Goal: Information Seeking & Learning: Learn about a topic

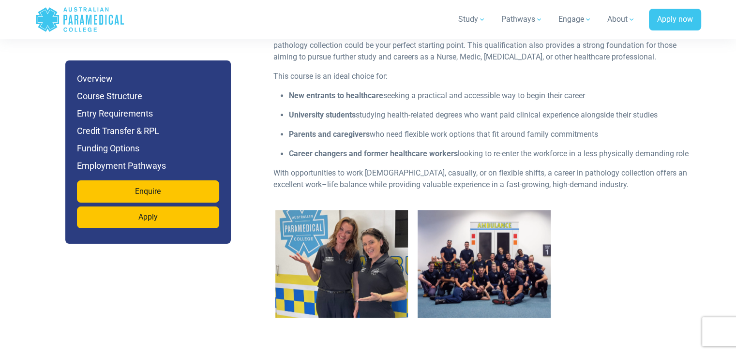
scroll to position [1238, 0]
click at [518, 110] on p "University students studying health-related degrees who want paid clinical expe…" at bounding box center [492, 116] width 406 height 12
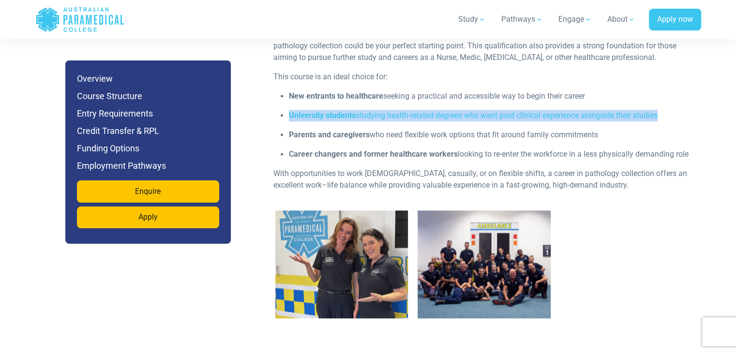
click at [518, 110] on p "University students studying health-related degrees who want paid clinical expe…" at bounding box center [492, 116] width 406 height 12
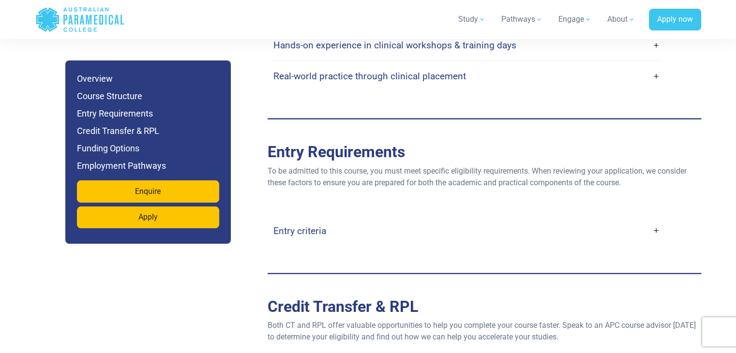
scroll to position [2282, 0]
click at [344, 219] on link "Entry criteria" at bounding box center [466, 230] width 387 height 23
click at [651, 219] on link "Entry criteria" at bounding box center [466, 230] width 387 height 23
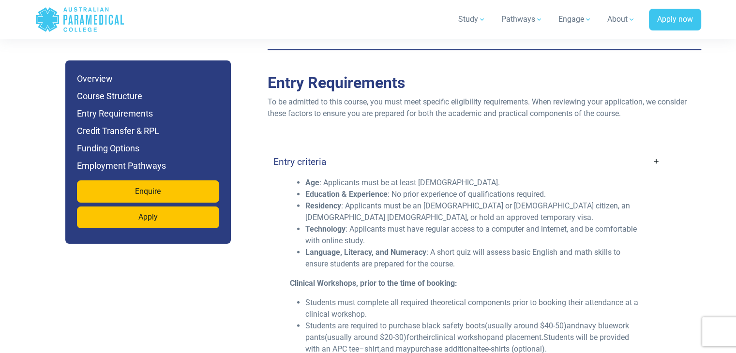
scroll to position [2353, 0]
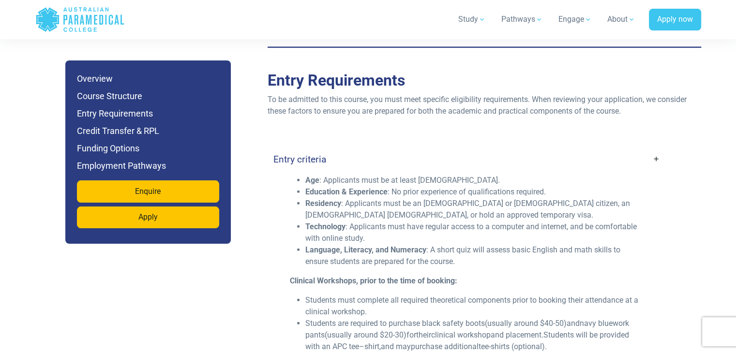
click at [395, 175] on li "Age : Applicants must be at least [DEMOGRAPHIC_DATA]." at bounding box center [474, 181] width 338 height 12
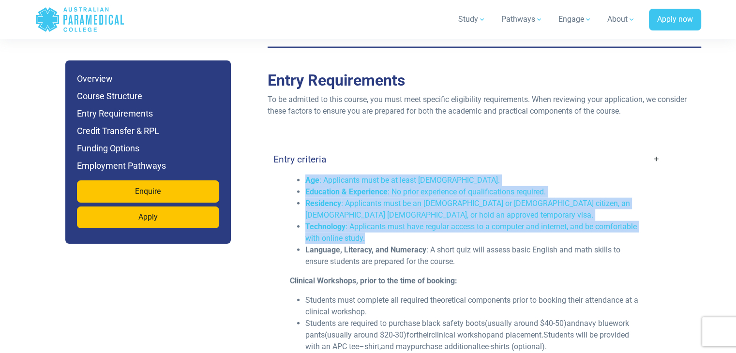
drag, startPoint x: 395, startPoint y: 168, endPoint x: 453, endPoint y: 222, distance: 79.1
click at [453, 222] on ul "Age : Applicants must be at least [DEMOGRAPHIC_DATA]. Education & Experience : …" at bounding box center [467, 221] width 354 height 93
click at [453, 222] on li "Technology : Applicants must have regular access to a computer and internet, an…" at bounding box center [474, 232] width 338 height 23
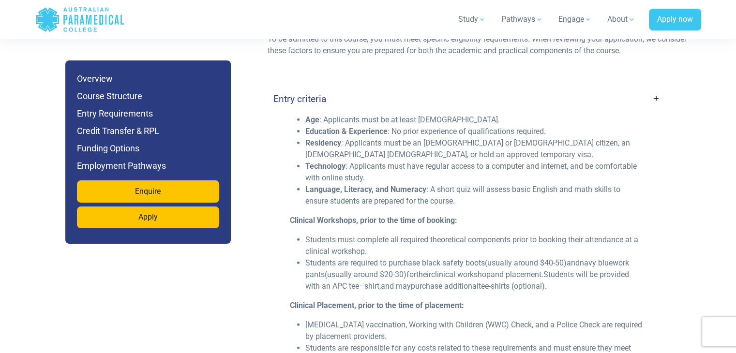
scroll to position [2424, 0]
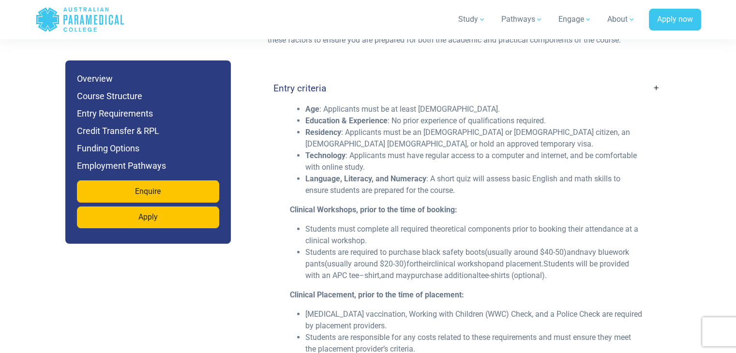
click at [433, 224] on li "Students must complete all required theoretical components prior to booking the…" at bounding box center [474, 235] width 338 height 23
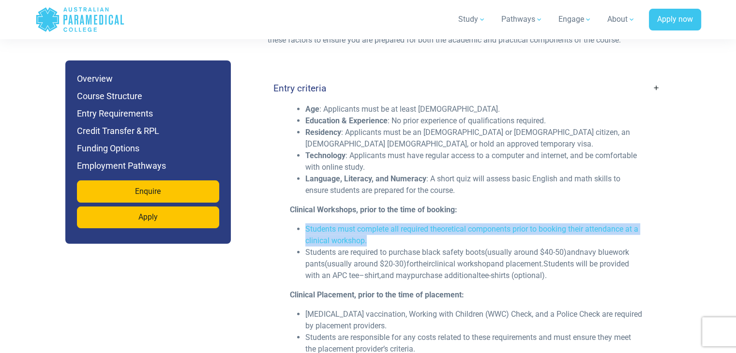
click at [433, 224] on li "Students must complete all required theoretical components prior to booking the…" at bounding box center [474, 235] width 338 height 23
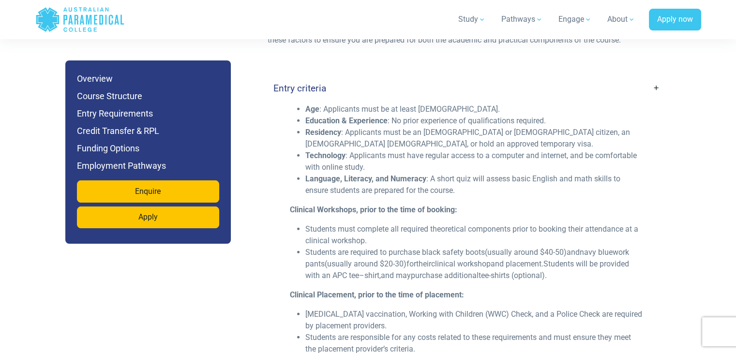
click at [447, 248] on span "black safety boots" at bounding box center [453, 252] width 63 height 9
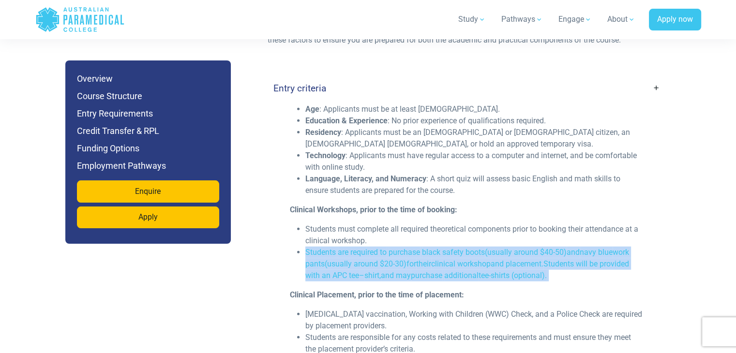
click at [447, 248] on span "black safety boots" at bounding box center [453, 252] width 63 height 9
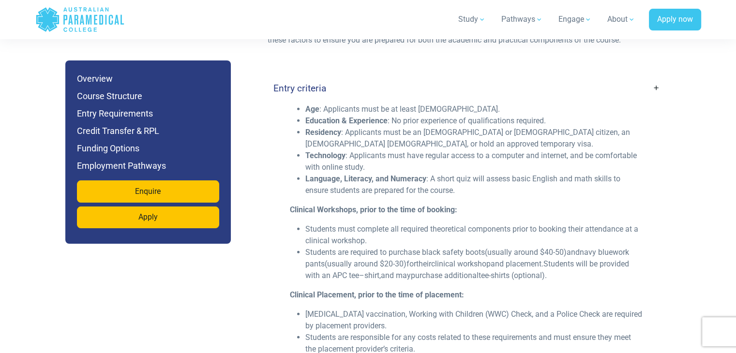
click at [451, 224] on li "Students must complete all required theoretical components prior to booking the…" at bounding box center [474, 235] width 338 height 23
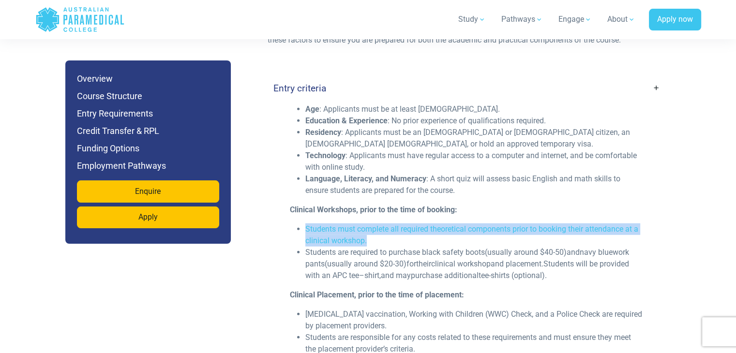
click at [451, 224] on li "Students must complete all required theoretical components prior to booking the…" at bounding box center [474, 235] width 338 height 23
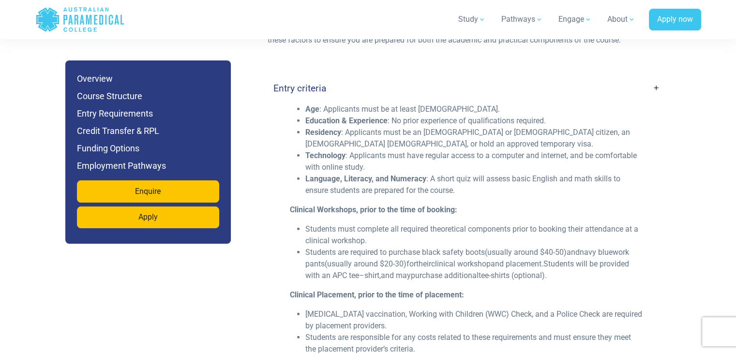
click at [451, 224] on li "Students must complete all required theoretical components prior to booking the…" at bounding box center [474, 235] width 338 height 23
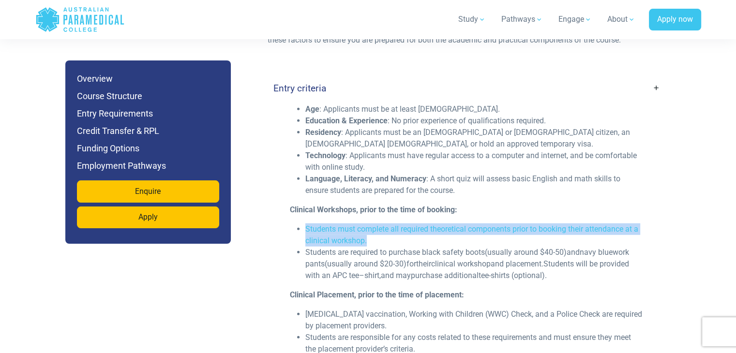
click at [451, 224] on li "Students must complete all required theoretical components prior to booking the…" at bounding box center [474, 235] width 338 height 23
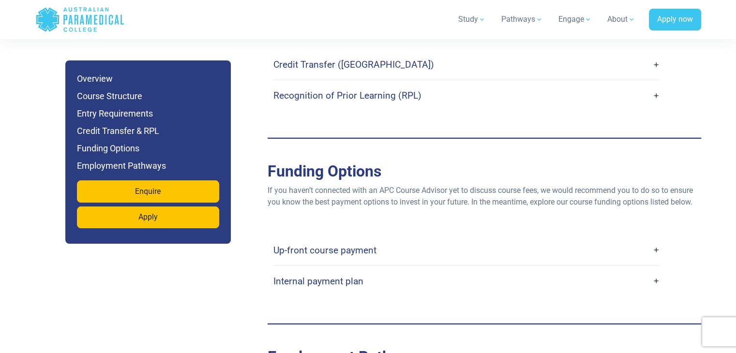
scroll to position [2924, 0]
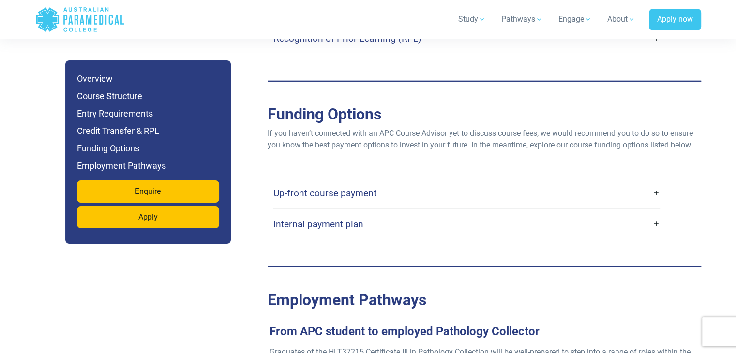
click at [373, 188] on h4 "Up-front course payment" at bounding box center [324, 193] width 103 height 11
click at [654, 182] on link "Up-front course payment" at bounding box center [466, 193] width 387 height 23
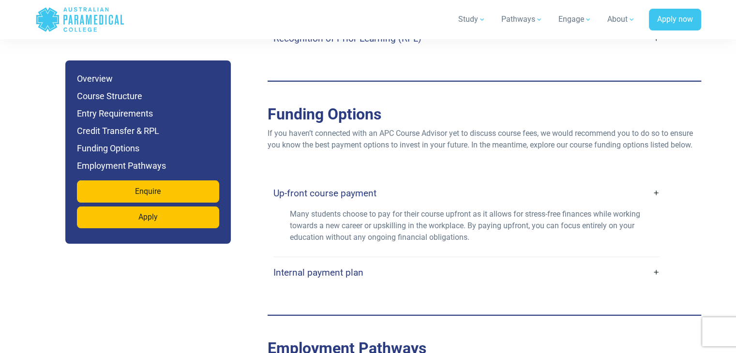
click at [655, 261] on link "Internal payment plan" at bounding box center [466, 272] width 387 height 23
click at [651, 261] on link "Internal payment plan" at bounding box center [466, 272] width 387 height 23
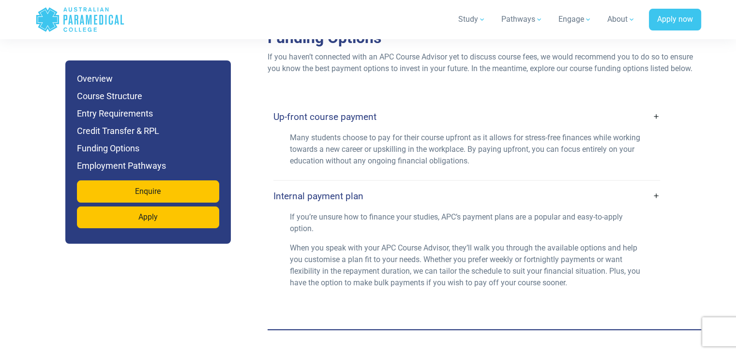
scroll to position [2999, 0]
click at [401, 134] on p "Many students choose to pay for their course upfront as it allows for stress-fr…" at bounding box center [467, 150] width 354 height 35
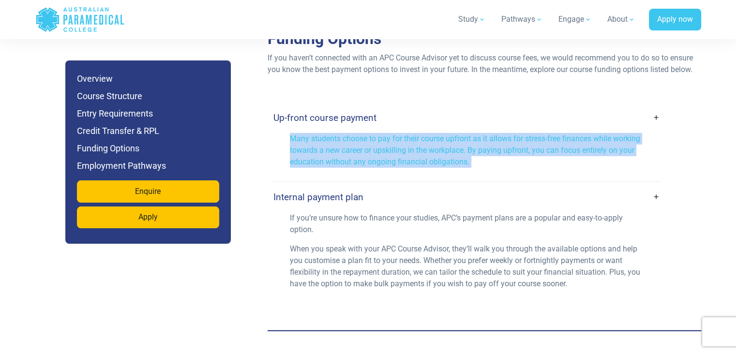
click at [401, 134] on p "Many students choose to pay for their course upfront as it allows for stress-fr…" at bounding box center [467, 150] width 354 height 35
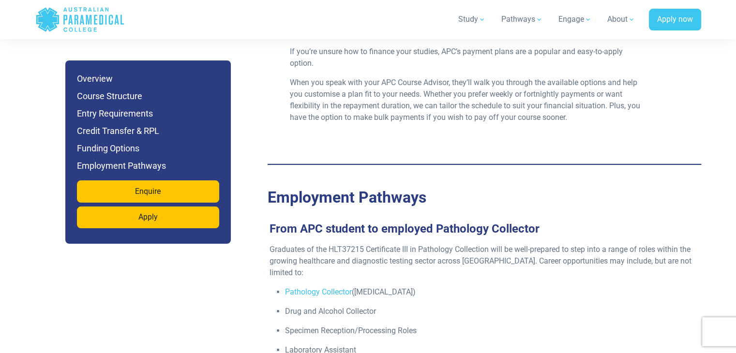
scroll to position [3257, 0]
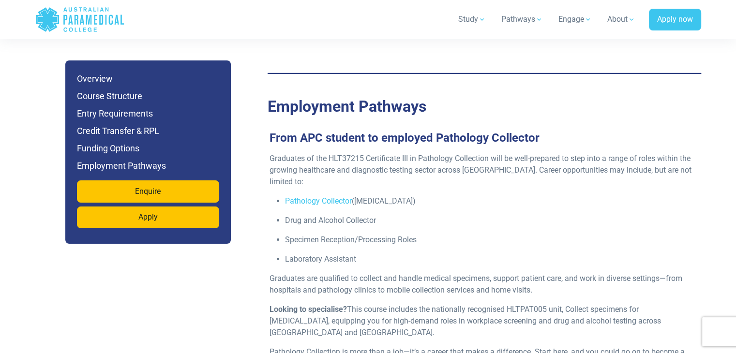
click at [422, 195] on p "Pathology Collector ([MEDICAL_DATA])" at bounding box center [488, 201] width 406 height 12
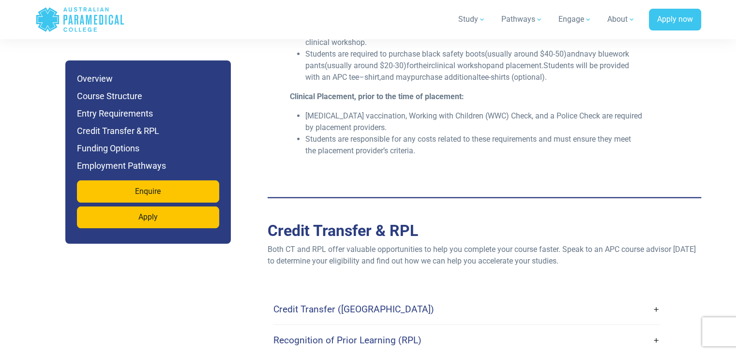
scroll to position [2621, 0]
click at [412, 301] on link "Credit Transfer ([GEOGRAPHIC_DATA])" at bounding box center [466, 310] width 387 height 23
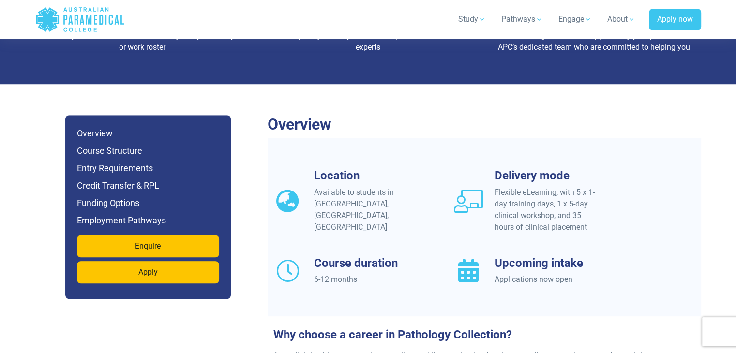
scroll to position [759, 0]
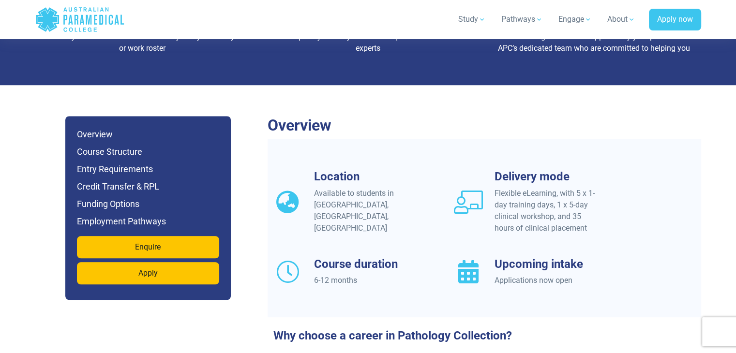
click at [540, 275] on div "Applications now open" at bounding box center [546, 281] width 105 height 12
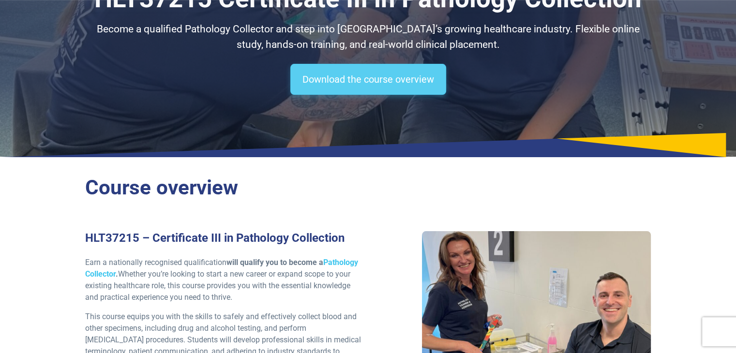
scroll to position [0, 0]
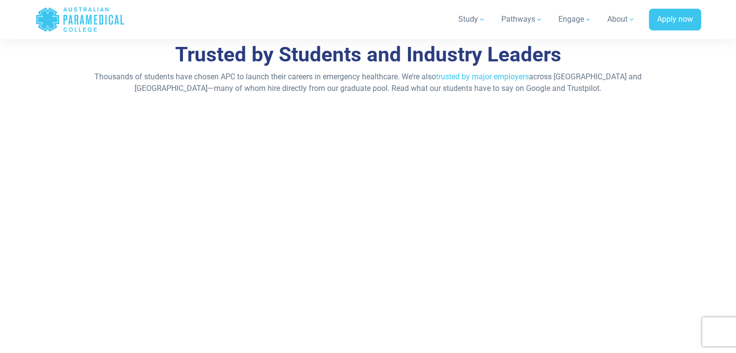
scroll to position [3922, 0]
